Goal: Transaction & Acquisition: Purchase product/service

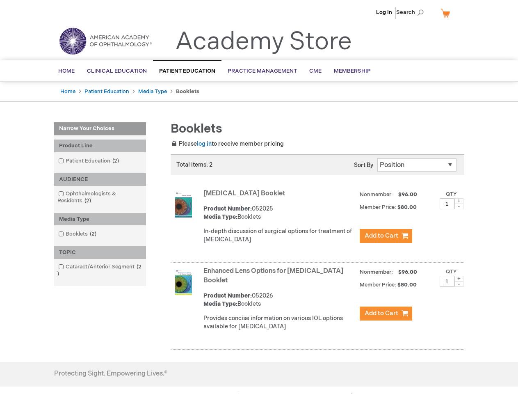
click at [412, 12] on span "Search" at bounding box center [411, 12] width 31 height 16
click at [100, 146] on div "Product Line" at bounding box center [100, 145] width 92 height 13
click at [100, 179] on div "AUDIENCE" at bounding box center [100, 179] width 92 height 13
click at [100, 219] on div "Media Type" at bounding box center [100, 219] width 92 height 13
click at [100, 252] on div "TOPIC" at bounding box center [100, 252] width 92 height 13
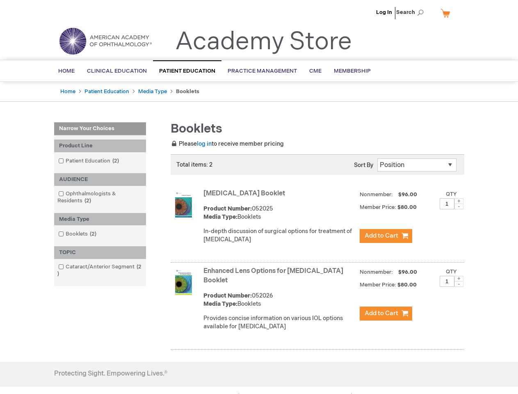
click at [459, 201] on span at bounding box center [458, 201] width 9 height 6
click at [459, 206] on span at bounding box center [458, 206] width 9 height 6
type input "1"
click at [459, 278] on span at bounding box center [458, 279] width 9 height 6
click at [459, 284] on span at bounding box center [458, 284] width 9 height 6
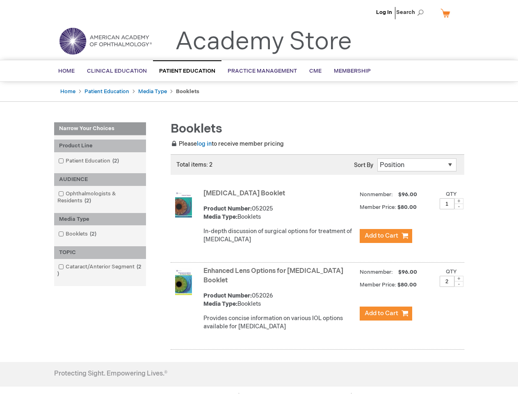
type input "1"
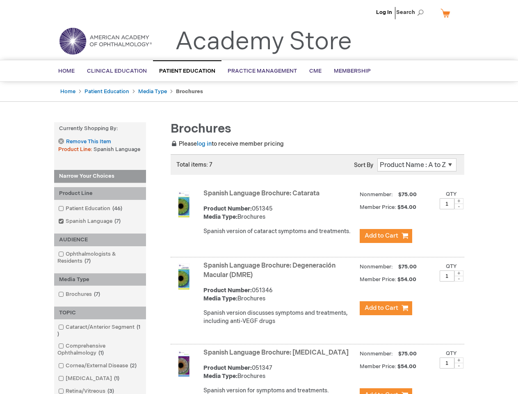
click at [412, 12] on span "Search" at bounding box center [411, 12] width 31 height 16
click at [100, 128] on strong "Currently Shopping by:" at bounding box center [100, 128] width 92 height 13
click at [100, 193] on div "Product Line" at bounding box center [100, 193] width 92 height 13
click at [100, 240] on div "AUDIENCE" at bounding box center [100, 239] width 92 height 13
click at [100, 279] on div "Media Type" at bounding box center [100, 279] width 92 height 13
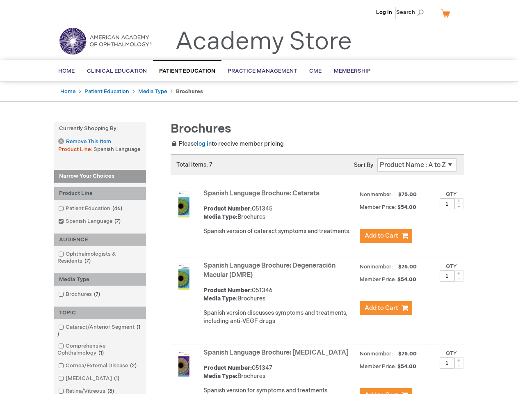
click at [100, 313] on div "TOPIC" at bounding box center [100, 312] width 92 height 13
click at [459, 201] on span at bounding box center [458, 201] width 9 height 6
click at [459, 206] on span at bounding box center [458, 206] width 9 height 6
type input "1"
click at [459, 273] on span at bounding box center [458, 273] width 9 height 6
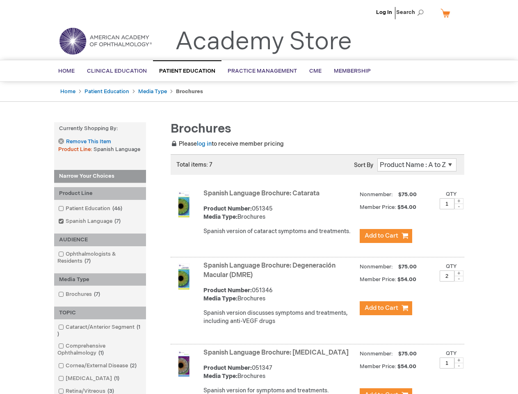
click at [459, 278] on span at bounding box center [458, 279] width 9 height 6
type input "1"
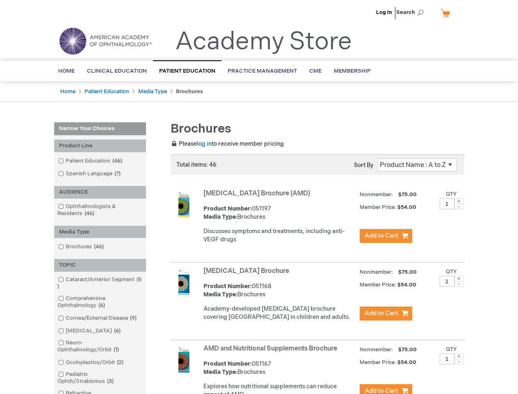
click at [412, 12] on span "Search" at bounding box center [411, 12] width 31 height 16
click at [100, 146] on div "Product Line" at bounding box center [100, 145] width 92 height 13
click at [100, 192] on div "AUDIENCE" at bounding box center [100, 192] width 92 height 13
click at [100, 232] on div "Media Type" at bounding box center [100, 232] width 92 height 13
click at [100, 265] on div "TOPIC" at bounding box center [100, 265] width 92 height 13
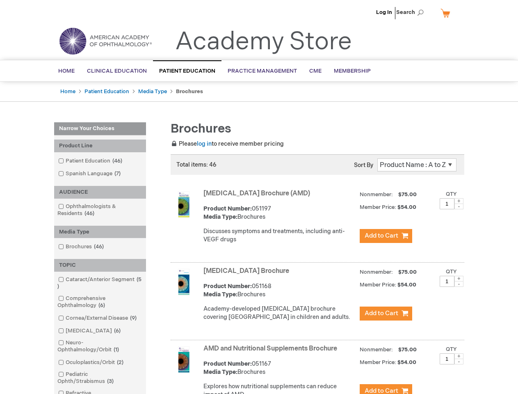
click at [459, 201] on span at bounding box center [458, 201] width 9 height 6
click at [459, 206] on span at bounding box center [458, 206] width 9 height 6
type input "1"
click at [459, 281] on span at bounding box center [458, 279] width 9 height 6
click at [459, 287] on span at bounding box center [458, 284] width 9 height 6
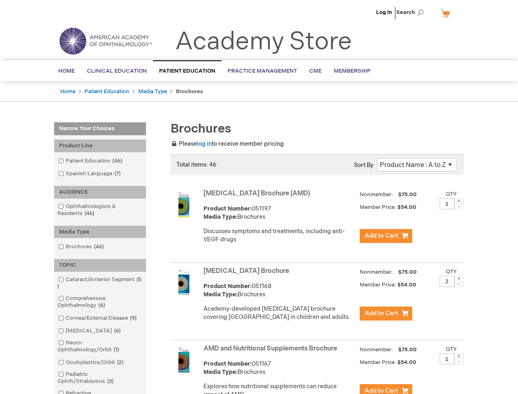
type input "1"
click at [459, 359] on span at bounding box center [458, 356] width 9 height 6
type input "2"
